Goal: Leave review/rating: Leave review/rating

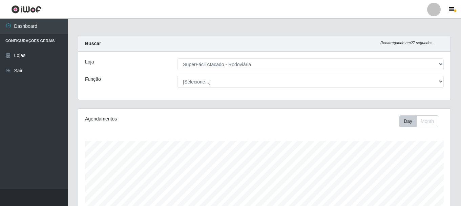
select select "400"
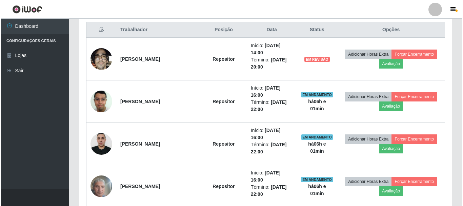
scroll to position [141, 372]
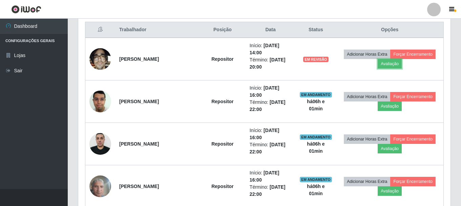
click at [393, 65] on button "Avaliação" at bounding box center [390, 63] width 24 height 9
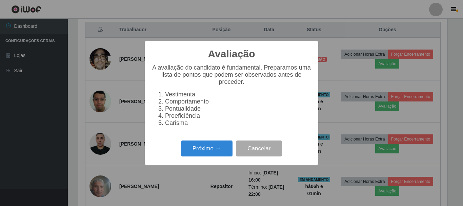
scroll to position [141, 369]
click at [195, 148] on button "Próximo →" at bounding box center [206, 148] width 51 height 16
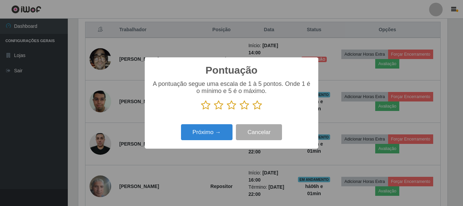
click at [258, 108] on icon at bounding box center [256, 105] width 9 height 10
click at [252, 110] on input "radio" at bounding box center [252, 110] width 0 height 0
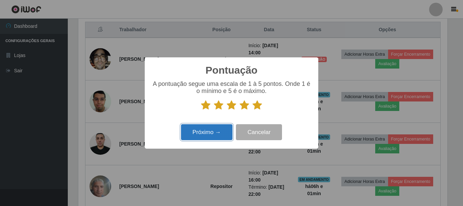
click at [196, 137] on button "Próximo →" at bounding box center [206, 132] width 51 height 16
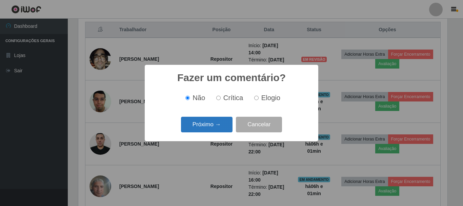
click at [207, 128] on button "Próximo →" at bounding box center [206, 124] width 51 height 16
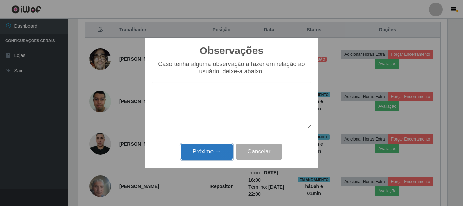
click at [206, 158] on button "Próximo →" at bounding box center [206, 152] width 51 height 16
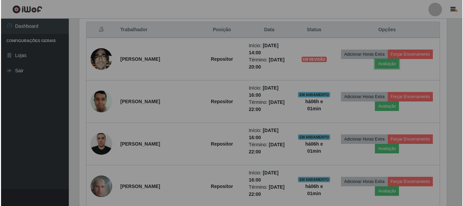
scroll to position [141, 372]
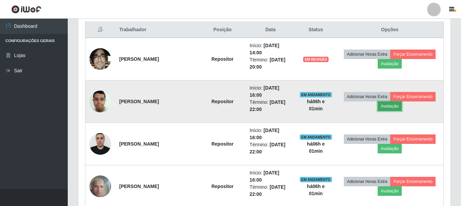
click at [389, 109] on button "Avaliação" at bounding box center [390, 105] width 24 height 9
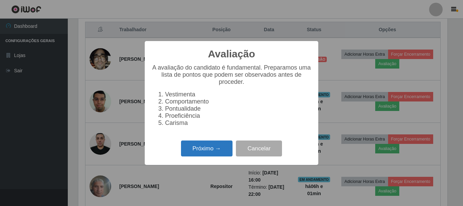
click at [203, 150] on button "Próximo →" at bounding box center [206, 148] width 51 height 16
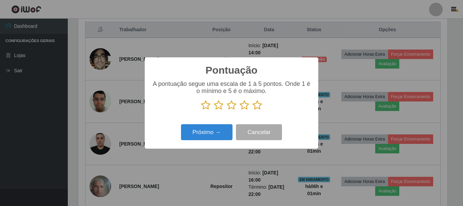
click at [258, 105] on icon at bounding box center [256, 105] width 9 height 10
click at [252, 110] on input "radio" at bounding box center [252, 110] width 0 height 0
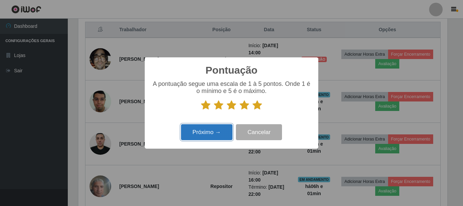
click at [211, 125] on button "Próximo →" at bounding box center [206, 132] width 51 height 16
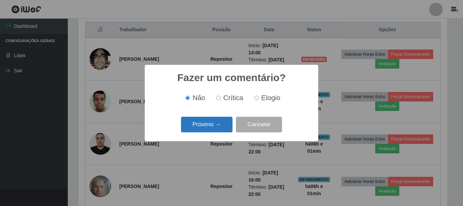
click at [210, 120] on button "Próximo →" at bounding box center [206, 124] width 51 height 16
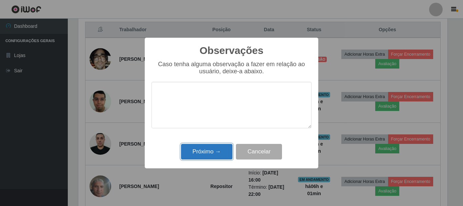
click at [216, 153] on button "Próximo →" at bounding box center [206, 152] width 51 height 16
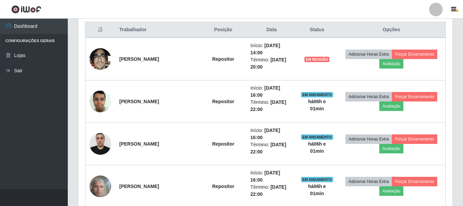
scroll to position [141, 372]
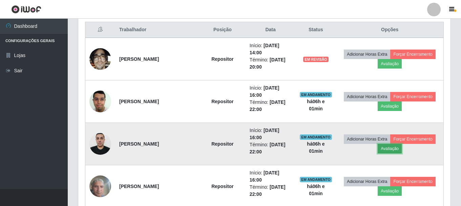
click at [383, 151] on button "Avaliação" at bounding box center [390, 148] width 24 height 9
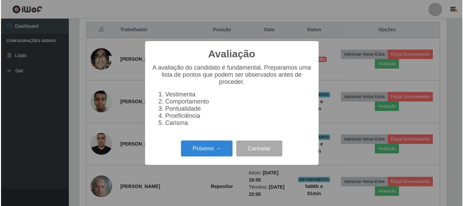
scroll to position [141, 369]
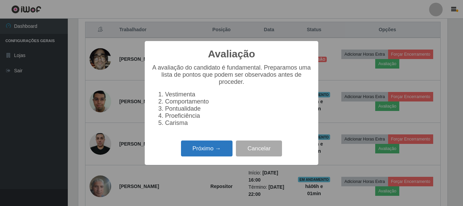
click at [219, 151] on button "Próximo →" at bounding box center [206, 148] width 51 height 16
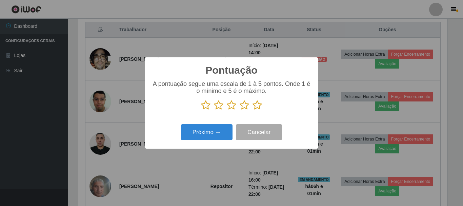
scroll to position [338499, 338271]
click at [256, 107] on icon at bounding box center [256, 105] width 9 height 10
click at [252, 110] on input "radio" at bounding box center [252, 110] width 0 height 0
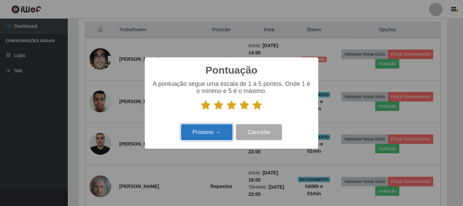
click at [217, 132] on button "Próximo →" at bounding box center [206, 132] width 51 height 16
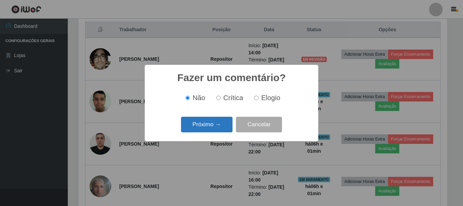
click at [215, 127] on button "Próximo →" at bounding box center [206, 124] width 51 height 16
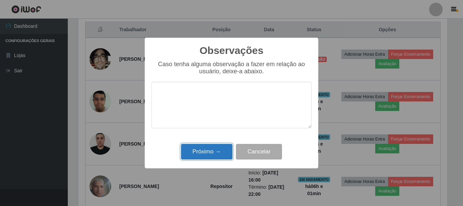
click at [208, 150] on button "Próximo →" at bounding box center [206, 152] width 51 height 16
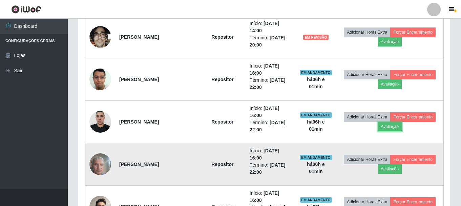
scroll to position [293, 0]
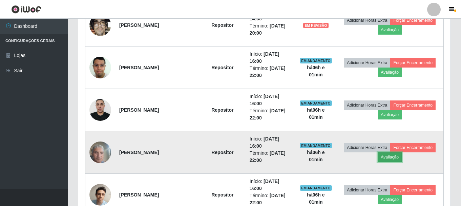
click at [396, 161] on button "Avaliação" at bounding box center [390, 156] width 24 height 9
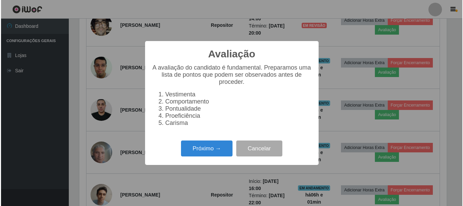
scroll to position [141, 369]
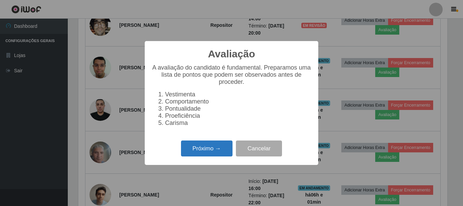
click at [195, 156] on button "Próximo →" at bounding box center [206, 148] width 51 height 16
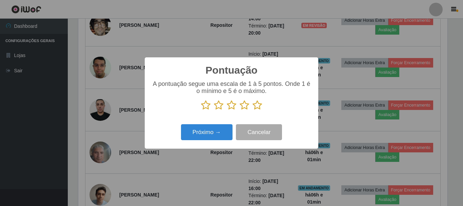
scroll to position [338499, 338271]
click at [256, 103] on icon at bounding box center [256, 105] width 9 height 10
click at [252, 110] on input "radio" at bounding box center [252, 110] width 0 height 0
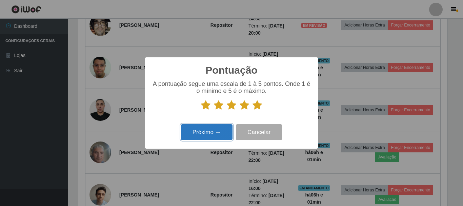
click at [207, 136] on button "Próximo →" at bounding box center [206, 132] width 51 height 16
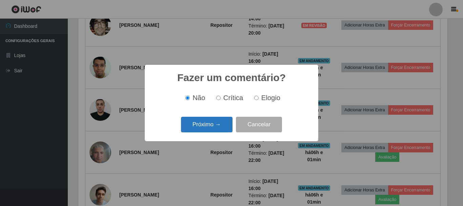
click at [210, 127] on button "Próximo →" at bounding box center [206, 124] width 51 height 16
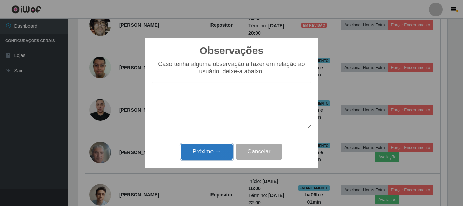
click at [208, 148] on button "Próximo →" at bounding box center [206, 152] width 51 height 16
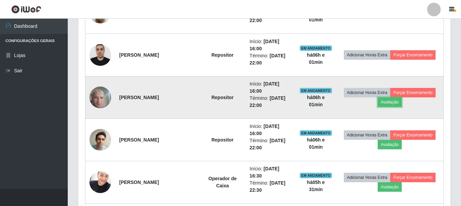
scroll to position [361, 0]
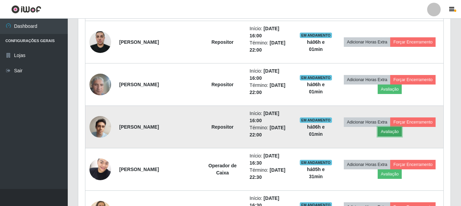
click at [383, 133] on button "Avaliação" at bounding box center [390, 131] width 24 height 9
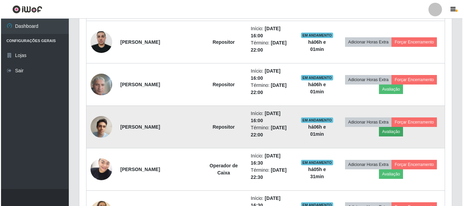
scroll to position [141, 369]
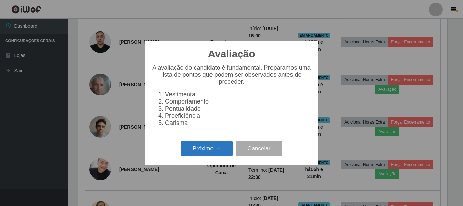
click at [189, 156] on button "Próximo →" at bounding box center [206, 148] width 51 height 16
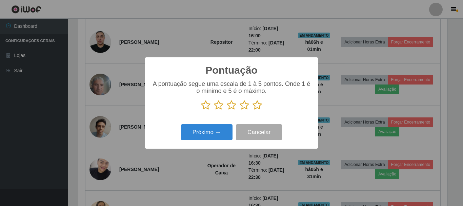
click at [260, 108] on icon at bounding box center [256, 105] width 9 height 10
click at [252, 110] on input "radio" at bounding box center [252, 110] width 0 height 0
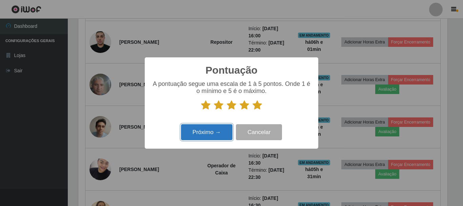
click at [210, 129] on button "Próximo →" at bounding box center [206, 132] width 51 height 16
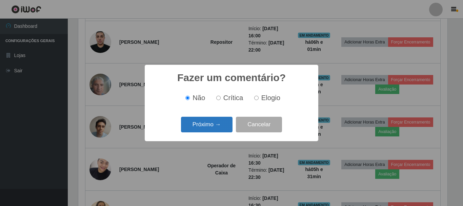
click at [210, 127] on button "Próximo →" at bounding box center [206, 124] width 51 height 16
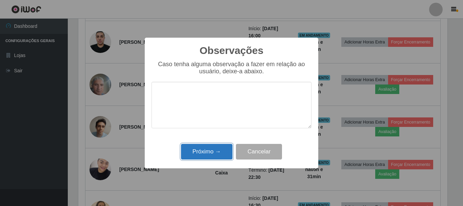
click at [208, 150] on button "Próximo →" at bounding box center [206, 152] width 51 height 16
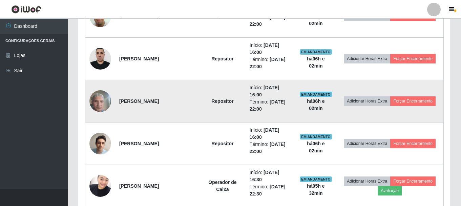
scroll to position [361, 0]
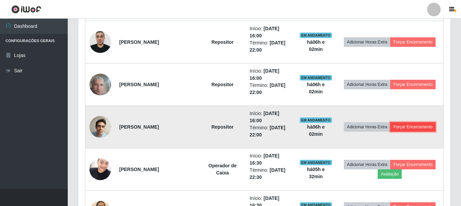
click at [425, 129] on button "Forçar Encerramento" at bounding box center [412, 126] width 45 height 9
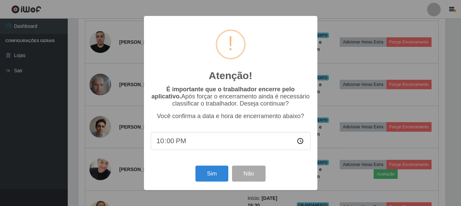
scroll to position [141, 369]
click at [204, 175] on button "Sim" at bounding box center [212, 173] width 33 height 16
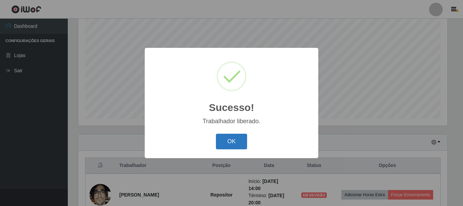
click at [227, 146] on button "OK" at bounding box center [231, 141] width 31 height 16
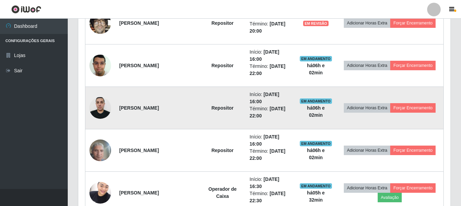
scroll to position [293, 0]
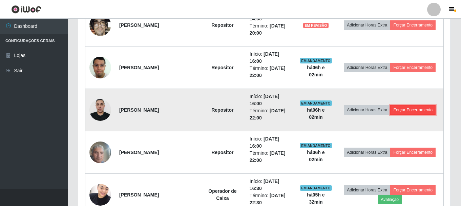
click at [421, 113] on button "Forçar Encerramento" at bounding box center [412, 109] width 45 height 9
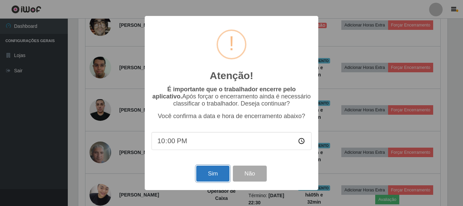
click at [211, 171] on button "Sim" at bounding box center [212, 173] width 33 height 16
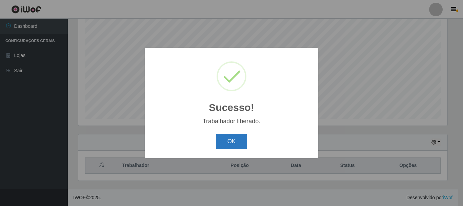
click at [239, 144] on button "OK" at bounding box center [231, 141] width 31 height 16
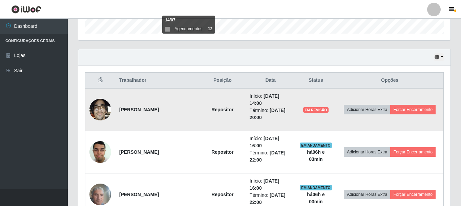
scroll to position [225, 0]
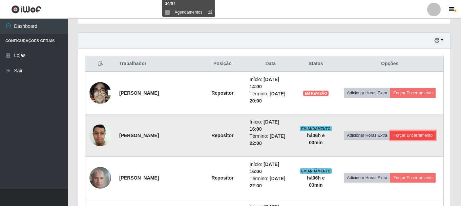
click at [420, 136] on button "Forçar Encerramento" at bounding box center [412, 134] width 45 height 9
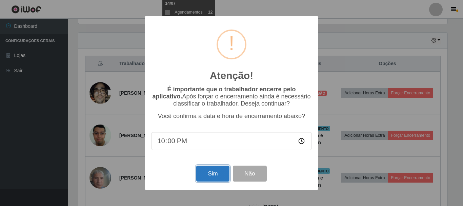
click at [212, 170] on button "Sim" at bounding box center [212, 173] width 33 height 16
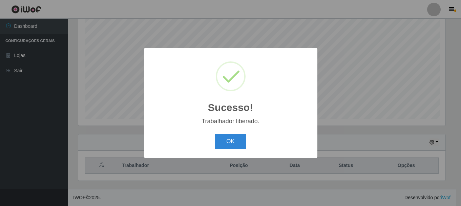
scroll to position [338499, 338271]
click at [229, 140] on button "OK" at bounding box center [231, 141] width 31 height 16
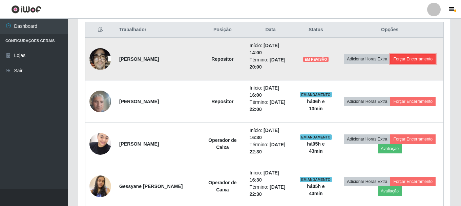
click at [426, 62] on button "Forçar Encerramento" at bounding box center [412, 58] width 45 height 9
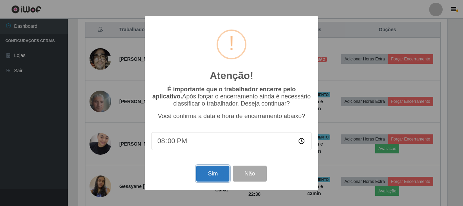
click at [214, 178] on button "Sim" at bounding box center [212, 173] width 33 height 16
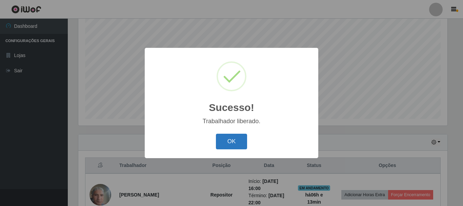
click at [234, 142] on button "OK" at bounding box center [231, 141] width 31 height 16
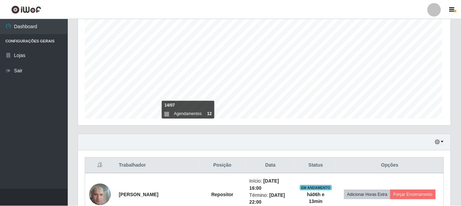
scroll to position [141, 372]
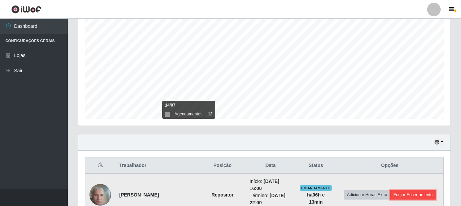
click at [416, 193] on button "Forçar Encerramento" at bounding box center [412, 194] width 45 height 9
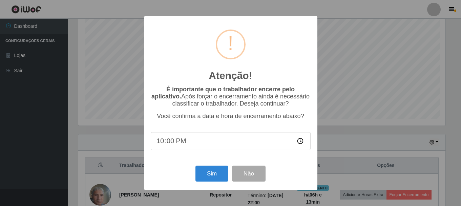
scroll to position [141, 369]
click at [219, 169] on button "Sim" at bounding box center [212, 173] width 33 height 16
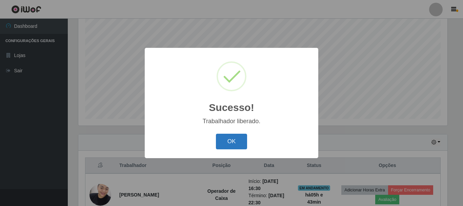
click at [225, 140] on button "OK" at bounding box center [231, 141] width 31 height 16
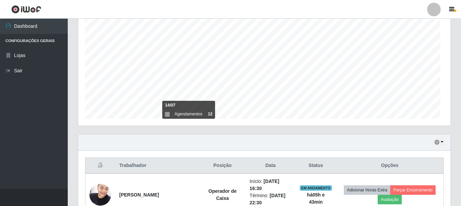
scroll to position [141, 372]
